Goal: Transaction & Acquisition: Purchase product/service

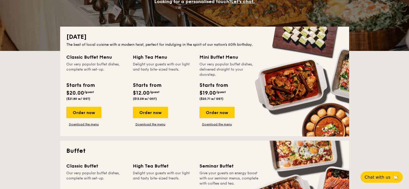
scroll to position [103, 0]
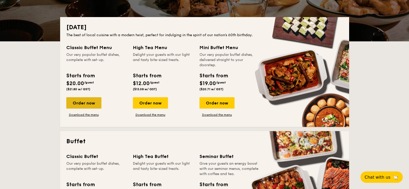
click at [75, 108] on div "Order now" at bounding box center [83, 102] width 35 height 11
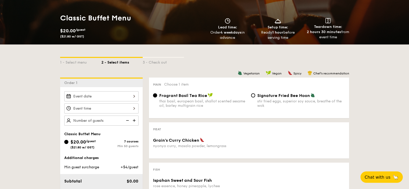
scroll to position [52, 0]
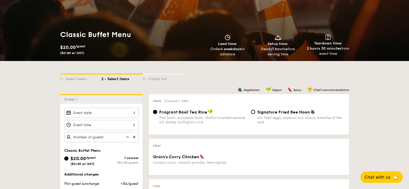
click at [82, 30] on h1 "Classic Buffet Menu" at bounding box center [131, 34] width 142 height 9
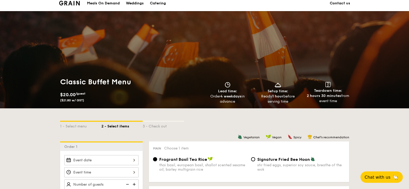
scroll to position [0, 0]
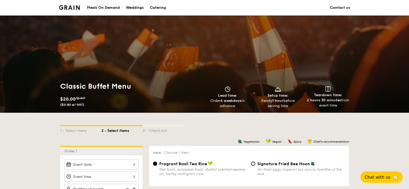
click at [158, 8] on div "Catering" at bounding box center [158, 7] width 16 height 15
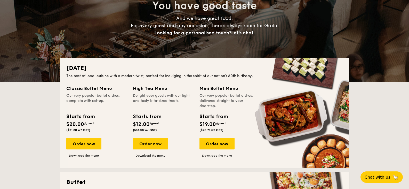
scroll to position [77, 0]
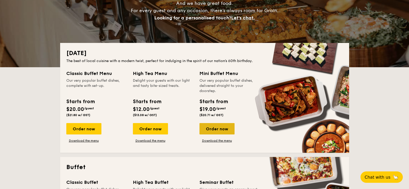
click at [212, 128] on div "Order now" at bounding box center [217, 128] width 35 height 11
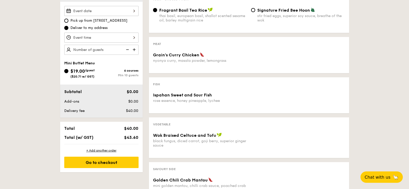
scroll to position [129, 0]
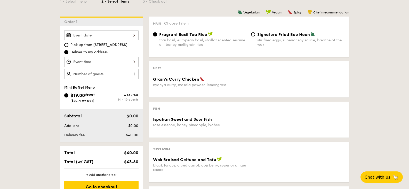
click at [250, 35] on div "Signature Fried Bee Hoon stir fried eggs, superior soy sauce, breathe of the wok" at bounding box center [298, 39] width 98 height 15
click at [252, 35] on input "Signature Fried Bee Hoon stir fried eggs, superior soy sauce, breathe of the wok" at bounding box center [253, 34] width 4 height 4
radio input "true"
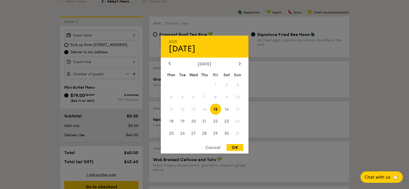
click at [95, 35] on div "2025 Aug [DATE] Tue Wed Thu Fri Sat Sun 1 2 3 4 5 6 7 8 9 10 11 12 13 14 15 16 …" at bounding box center [101, 35] width 74 height 10
click at [206, 123] on span "21" at bounding box center [204, 121] width 11 height 11
click at [232, 149] on div "OK" at bounding box center [235, 147] width 17 height 7
type input "[DATE]"
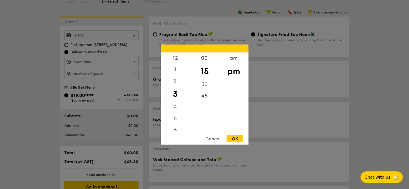
click at [107, 65] on div "12 1 2 3 4 5 6 7 8 9 10 11 00 15 30 45 am pm Cancel OK" at bounding box center [101, 62] width 74 height 10
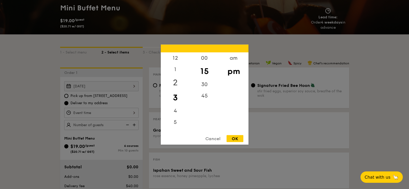
scroll to position [77, 0]
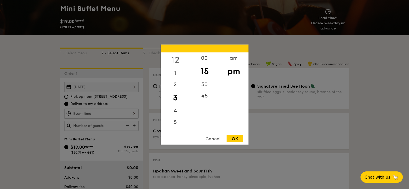
click at [177, 59] on div "12" at bounding box center [175, 59] width 29 height 15
click at [207, 60] on div "00" at bounding box center [204, 59] width 29 height 15
click at [237, 142] on div "Cancel OK" at bounding box center [205, 140] width 88 height 10
click at [237, 137] on div "OK" at bounding box center [235, 138] width 17 height 7
type input "12:00PM"
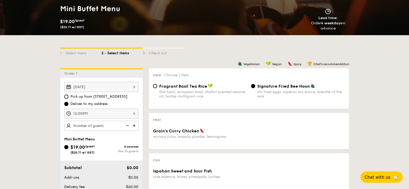
click at [134, 126] on img at bounding box center [135, 126] width 8 height 10
click at [124, 124] on img at bounding box center [127, 126] width 8 height 10
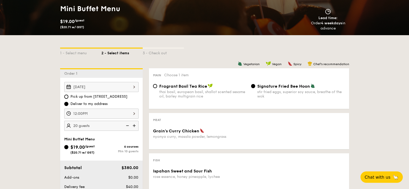
click at [125, 124] on img at bounding box center [127, 126] width 8 height 10
type input "15 guests"
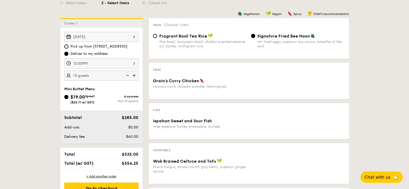
scroll to position [129, 0]
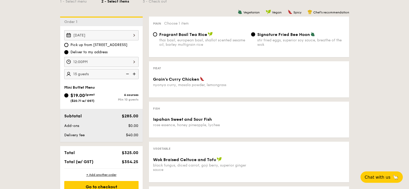
click at [241, 128] on div "Ispahan Sweet and Sour Fish rose essence, honey pineapple, lychee" at bounding box center [249, 125] width 196 height 17
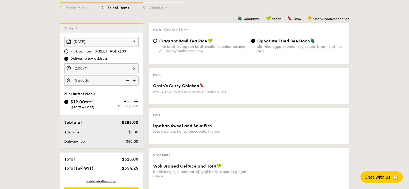
scroll to position [103, 0]
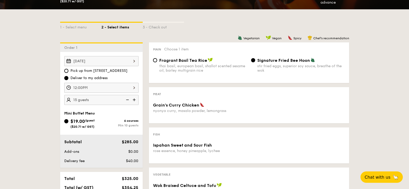
click at [258, 110] on div "Grain's [PERSON_NAME] Chicken nyonya [PERSON_NAME], masala powder, lemongrass" at bounding box center [249, 110] width 196 height 17
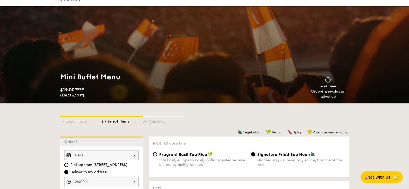
scroll to position [0, 0]
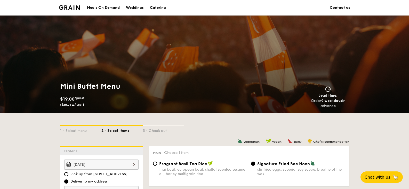
click at [160, 10] on div "Catering" at bounding box center [158, 7] width 16 height 15
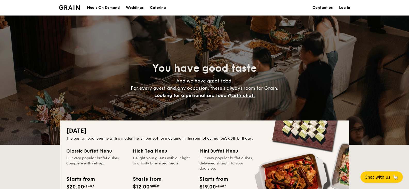
drag, startPoint x: 160, startPoint y: 10, endPoint x: 159, endPoint y: 6, distance: 3.9
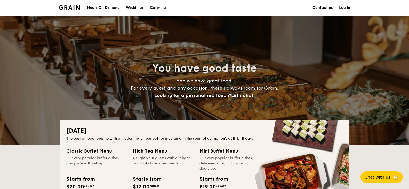
click at [159, 6] on h1 "Catering" at bounding box center [158, 7] width 16 height 15
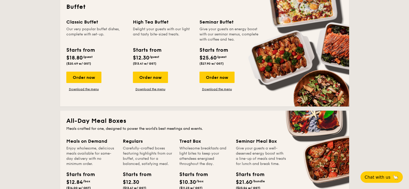
scroll to position [207, 0]
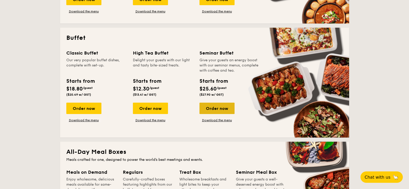
click at [225, 109] on div "Order now" at bounding box center [217, 107] width 35 height 11
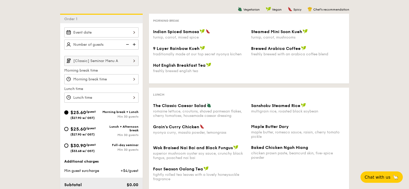
scroll to position [103, 0]
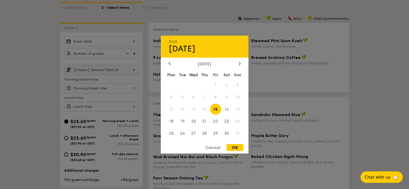
click at [120, 42] on div "2025 Aug [DATE] Tue Wed Thu Fri Sat Sun 1 2 3 4 5 6 7 8 9 10 11 12 13 14 15 16 …" at bounding box center [101, 41] width 74 height 10
click at [193, 123] on span "20" at bounding box center [193, 121] width 11 height 11
click at [228, 144] on div "OK" at bounding box center [235, 147] width 17 height 7
type input "[DATE]"
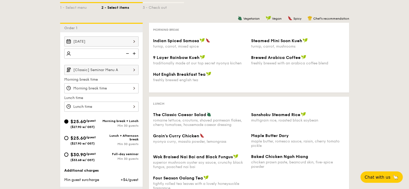
click at [134, 54] on img at bounding box center [135, 54] width 8 height 10
click at [133, 54] on img at bounding box center [135, 54] width 8 height 10
type input "30 guests"
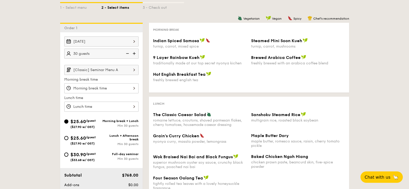
click at [108, 72] on input "[Classic] Seminar Menu A" at bounding box center [101, 70] width 74 height 10
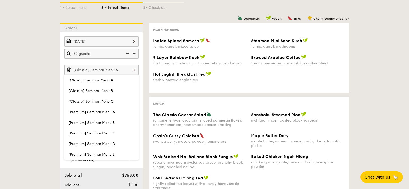
click at [108, 72] on input "[Classic] Seminar Menu A" at bounding box center [101, 70] width 74 height 10
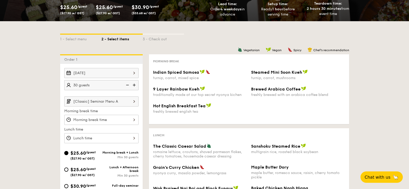
scroll to position [52, 0]
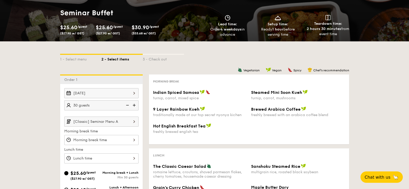
click at [118, 121] on input "[Classic] Seminar Menu A" at bounding box center [101, 121] width 74 height 10
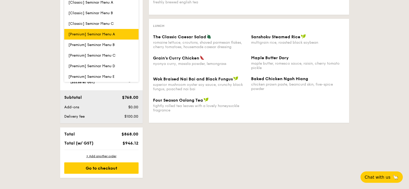
scroll to position [181, 0]
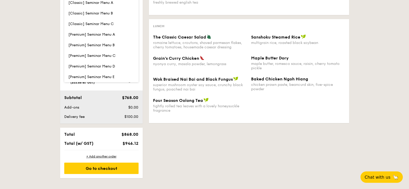
click at [144, 69] on div "Vegetarian Vegan Spicy Chef's recommendation Morning break Indian Spiced Samosa…" at bounding box center [246, 36] width 207 height 182
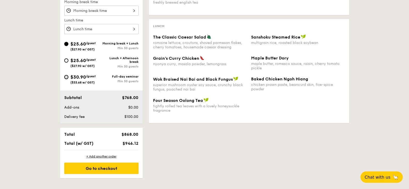
click at [67, 79] on input "$30.90 /guest ($33.68 w/ GST) Full-day seminar Min 30 guests" at bounding box center [66, 77] width 4 height 4
radio input "true"
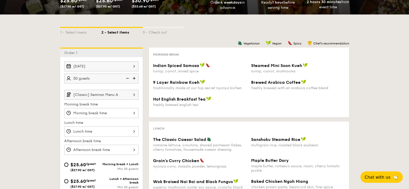
scroll to position [77, 0]
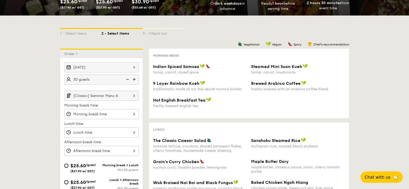
click at [113, 97] on input "[Classic] Seminar Menu A" at bounding box center [101, 96] width 74 height 10
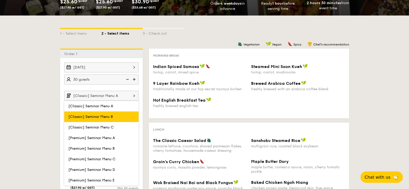
click at [114, 118] on label "[Classic] Seminar Menu B" at bounding box center [101, 116] width 74 height 11
click at [0, 0] on input "[Classic] Seminar Menu B" at bounding box center [0, 0] width 0 height 0
type input "[Classic] Seminar Menu B"
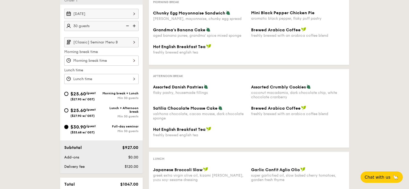
scroll to position [129, 0]
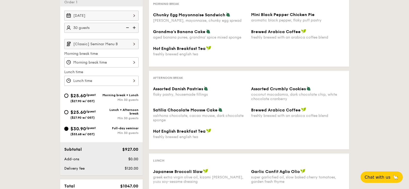
click at [100, 46] on input "[Classic] Seminar Menu B" at bounding box center [101, 44] width 74 height 10
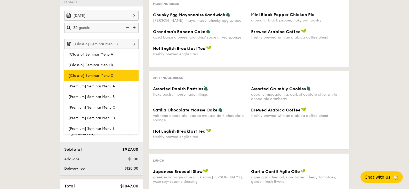
click at [99, 74] on span "[Classic] Seminar Menu C" at bounding box center [90, 75] width 45 height 4
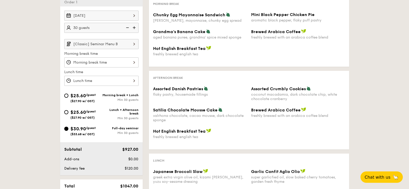
click at [130, 46] on img at bounding box center [134, 44] width 9 height 10
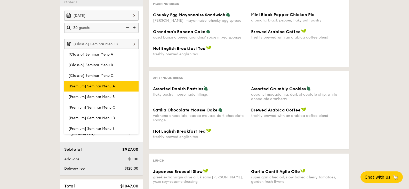
click at [90, 84] on span "[Premium] Seminar Menu A" at bounding box center [91, 86] width 47 height 4
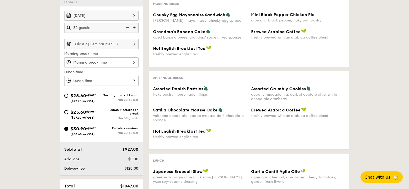
click at [108, 45] on input "[Classic] Seminar Menu B" at bounding box center [101, 44] width 74 height 10
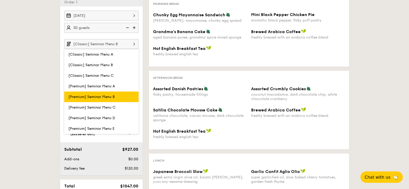
click at [103, 95] on span "[Premium] Seminar Menu B" at bounding box center [91, 96] width 46 height 4
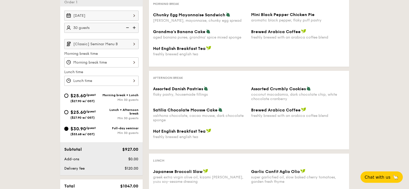
click at [103, 95] on div "Morning break + Lunch" at bounding box center [119, 95] width 37 height 4
click at [68, 95] on input "$25.60 /guest ($27.90 w/ GST) Morning break + Lunch Min 30 guests" at bounding box center [66, 95] width 4 height 4
radio input "true"
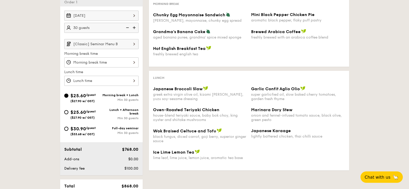
click at [113, 43] on input "[Classic] Seminar Menu B" at bounding box center [101, 44] width 74 height 10
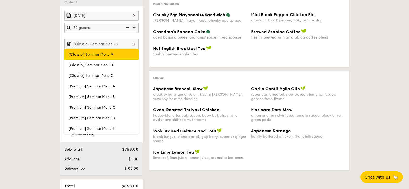
click at [111, 54] on span "[Classic] Seminar Menu A" at bounding box center [90, 54] width 45 height 4
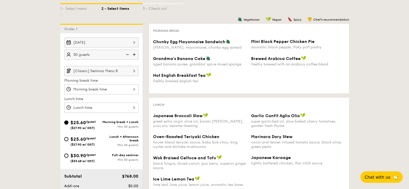
scroll to position [103, 0]
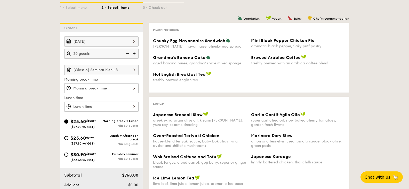
click at [82, 70] on input "[Classic] Seminar Menu B" at bounding box center [101, 70] width 74 height 10
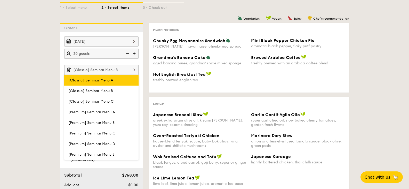
click at [83, 82] on span "[Classic] Seminar Menu A" at bounding box center [90, 80] width 45 height 4
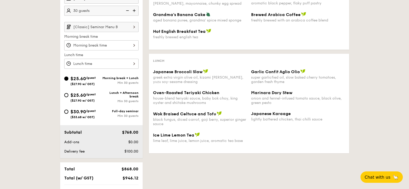
scroll to position [181, 0]
